Goal: Information Seeking & Learning: Learn about a topic

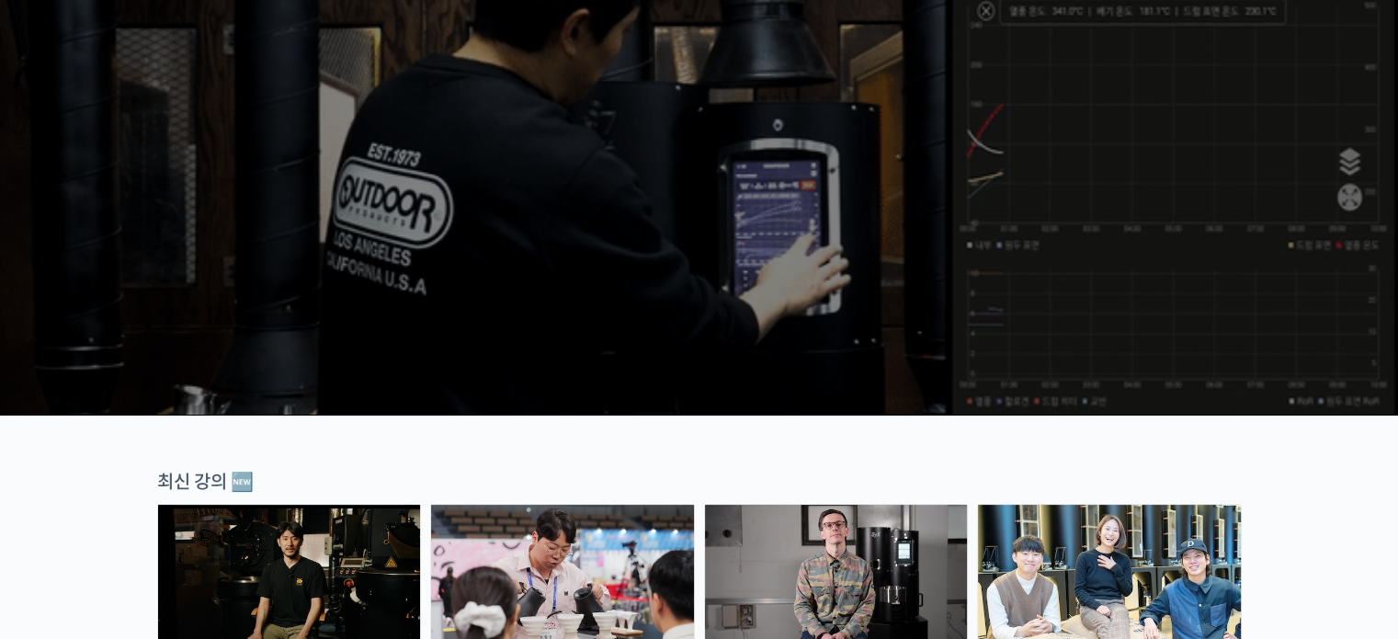
scroll to position [552, 0]
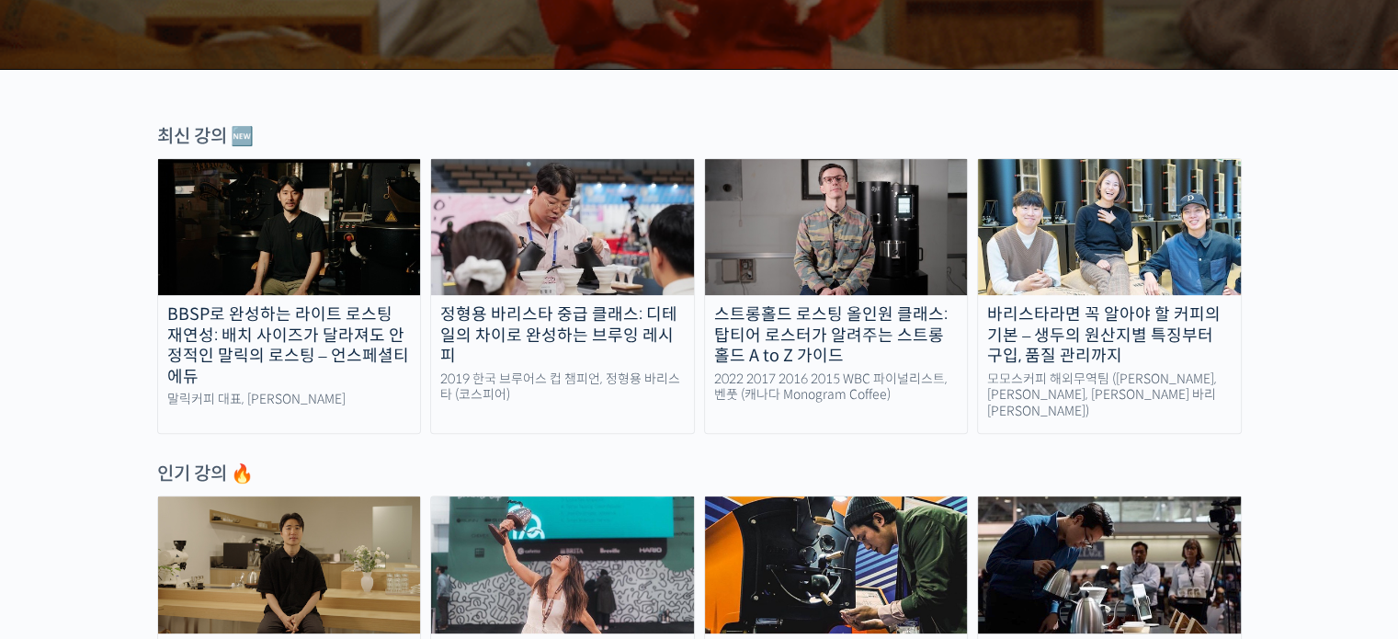
click at [342, 384] on div "BBSP로 완성하는 라이트 로스팅 재연성: 배치 사이즈가 달라져도 안정적인 말릭의 로스팅 – 언스페셜티 에듀" at bounding box center [289, 345] width 263 height 83
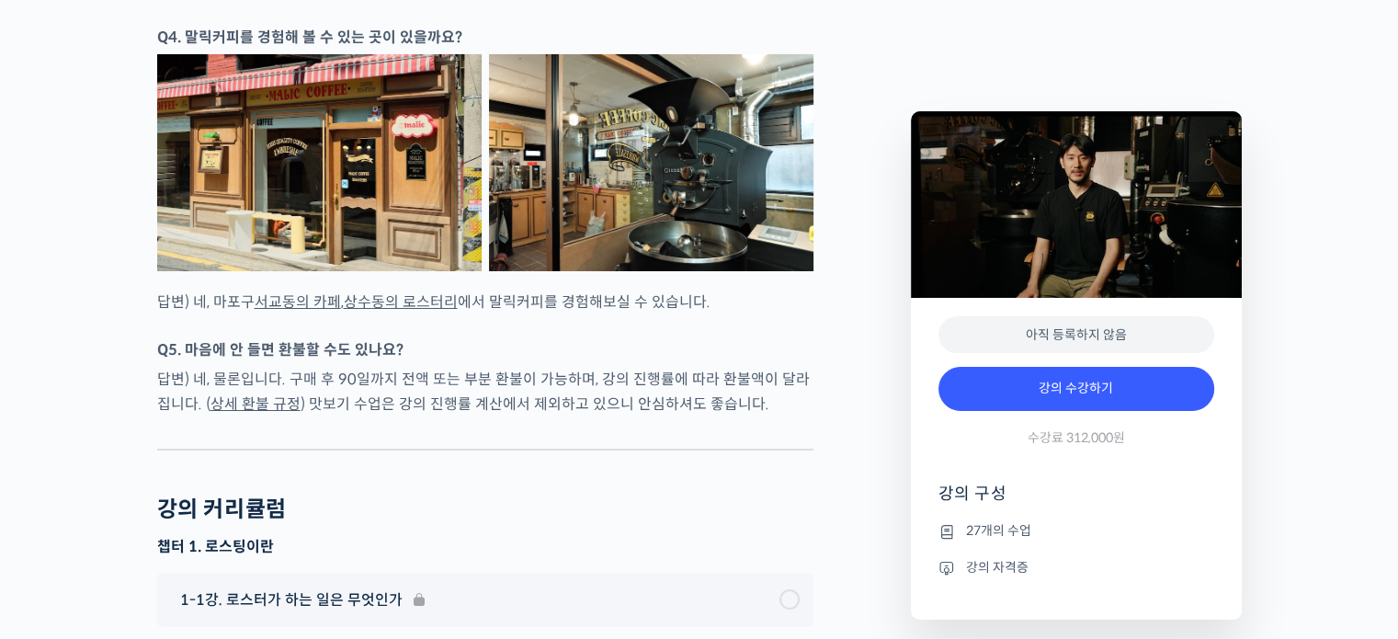
scroll to position [6711, 0]
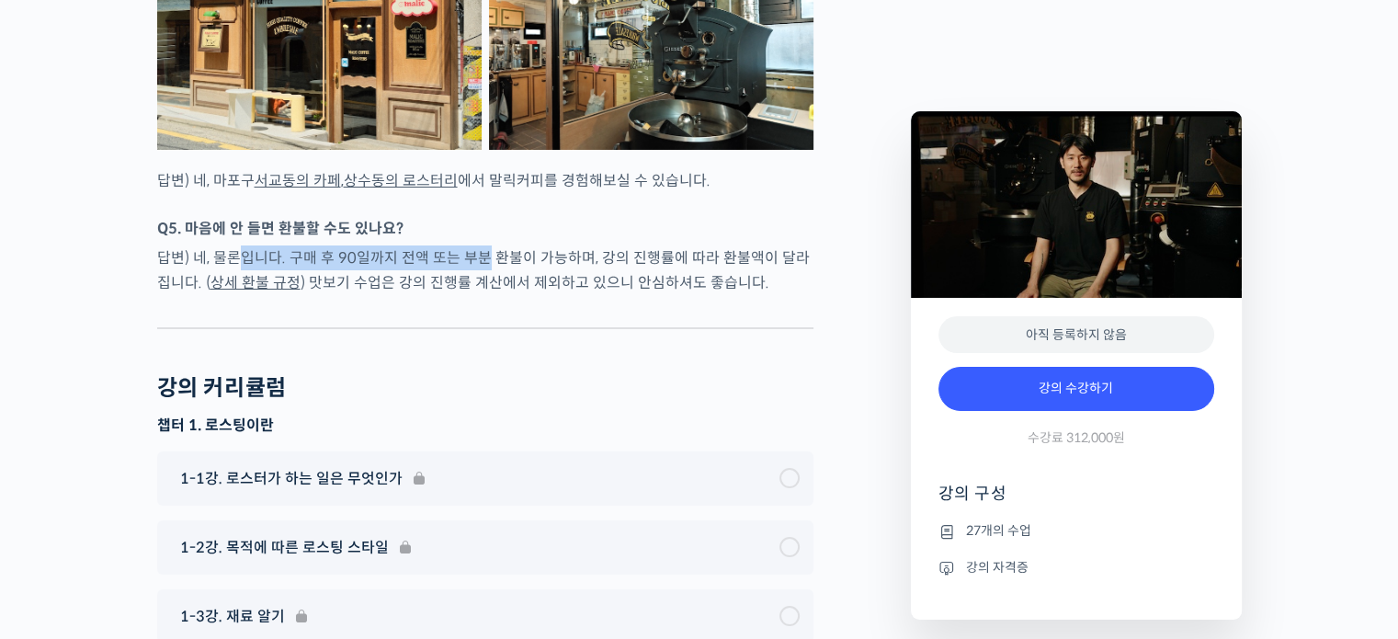
drag, startPoint x: 239, startPoint y: 297, endPoint x: 493, endPoint y: 290, distance: 253.8
click at [483, 289] on p "답변) 네, 물론입니다. 구매 후 90일까지 전액 또는 부분 환불이 가능하며, 강의 진행률에 따라 환불액이 달라집니다. ( 상세 환불 규정 )…" at bounding box center [485, 270] width 656 height 50
click at [558, 295] on p "답변) 네, 물론입니다. 구매 후 90일까지 전액 또는 부분 환불이 가능하며, 강의 진행률에 따라 환불액이 달라집니다. ( 상세 환불 규정 )…" at bounding box center [485, 270] width 656 height 50
click at [563, 295] on p "답변) 네, 물론입니다. 구매 후 90일까지 전액 또는 부분 환불이 가능하며, 강의 진행률에 따라 환불액이 달라집니다. ( 상세 환불 규정 )…" at bounding box center [485, 270] width 656 height 50
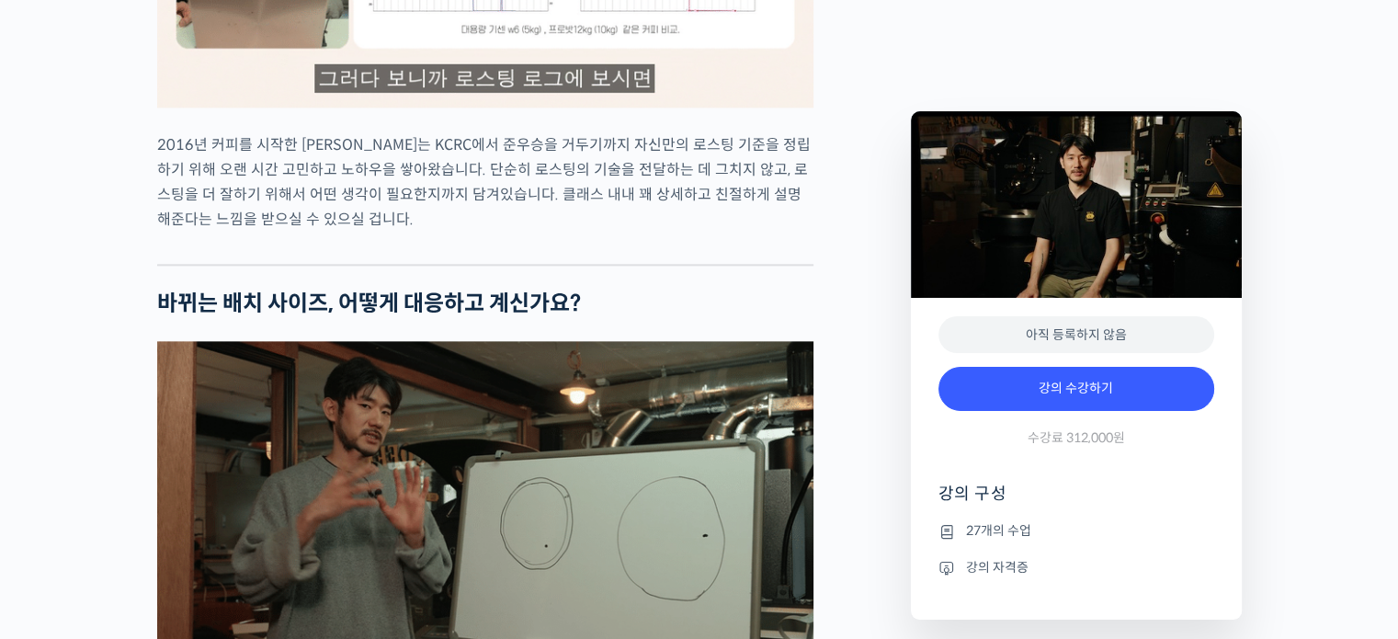
scroll to position [1953, 0]
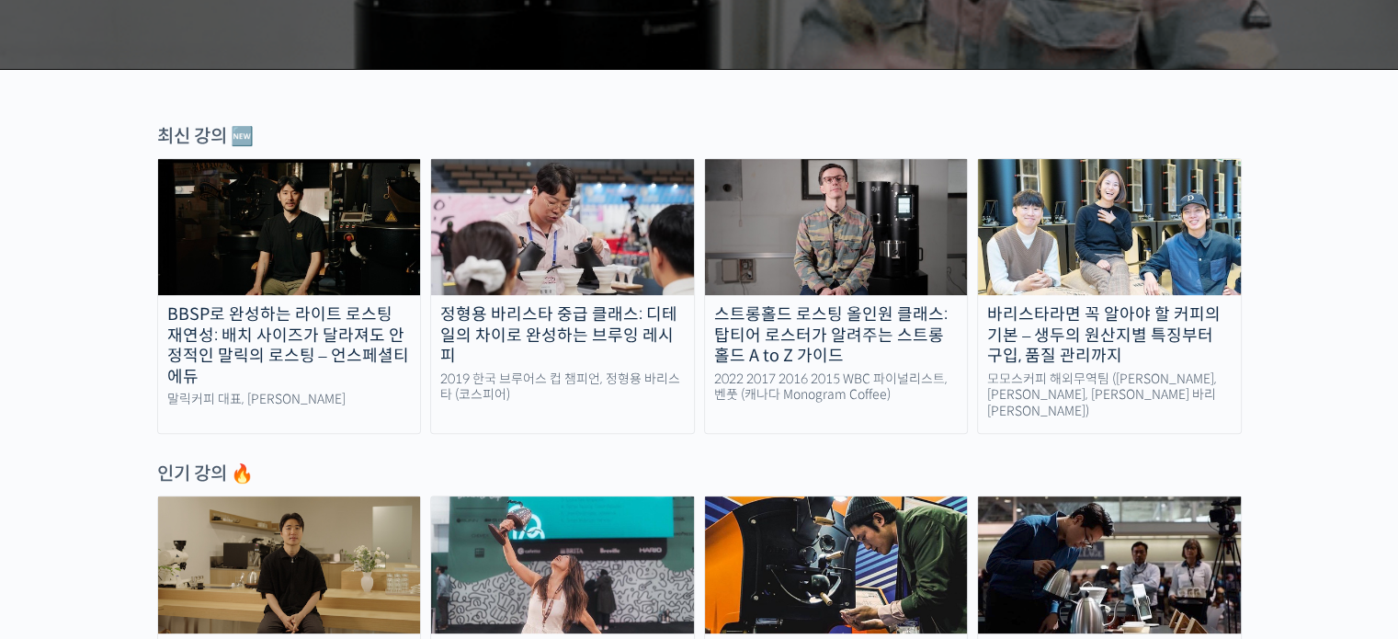
click at [793, 334] on div "스트롱홀드 로스팅 올인원 클래스: 탑티어 로스터가 알려주는 스트롱홀드 A to Z 가이드" at bounding box center [836, 335] width 263 height 63
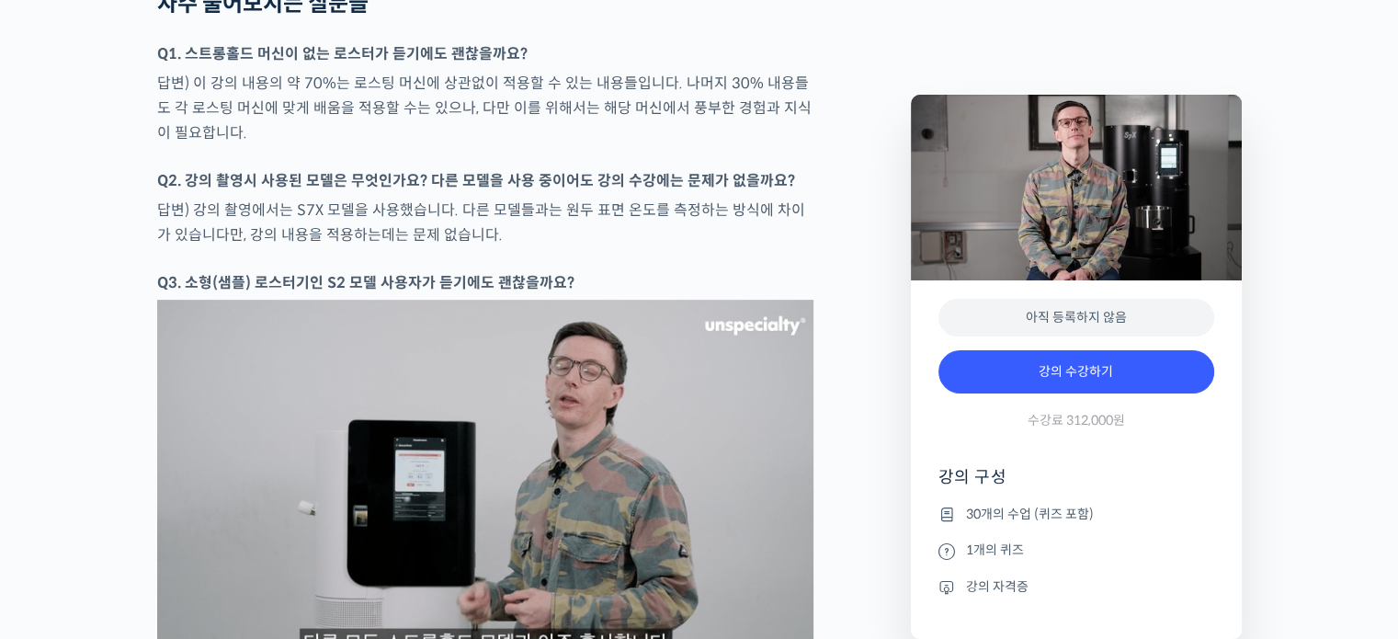
scroll to position [8219, 0]
